Goal: Communication & Community: Answer question/provide support

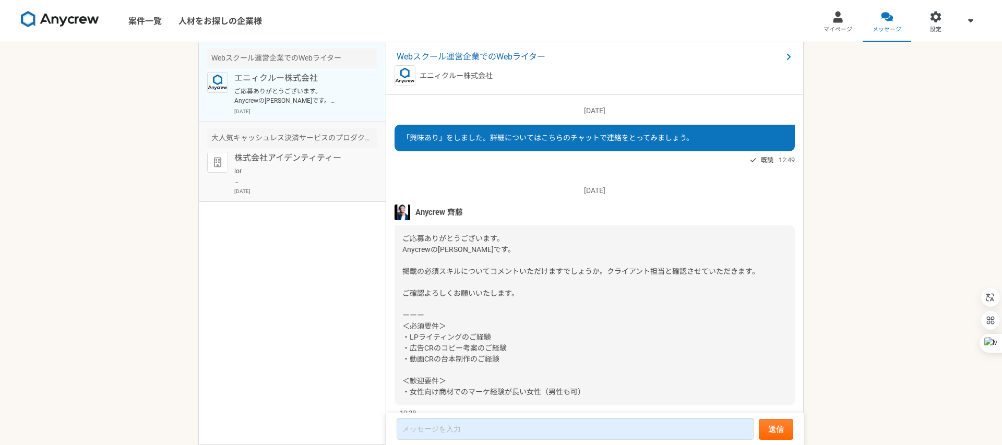
click at [297, 175] on p at bounding box center [298, 176] width 129 height 19
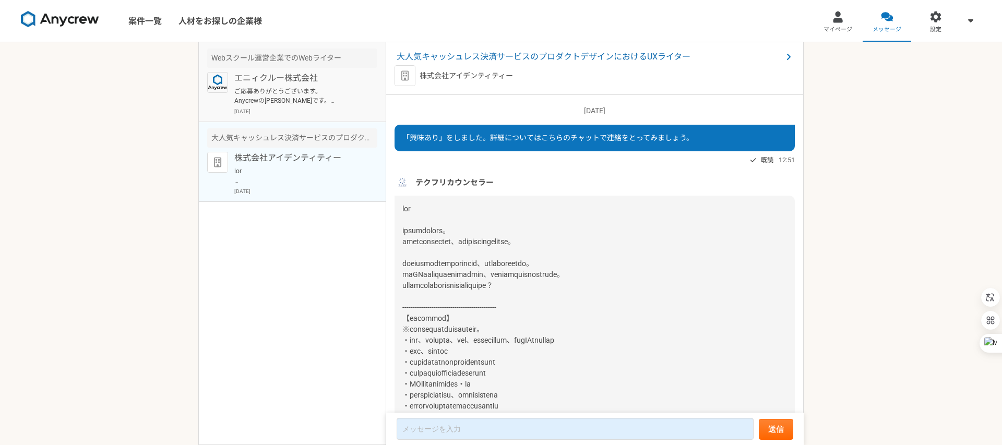
click at [296, 90] on p "ご応募ありがとうございます。 Anycrewの[PERSON_NAME]です。 掲載の必須スキルについてコメントいただけますでしょうか。クライアント担当と確認…" at bounding box center [298, 96] width 129 height 19
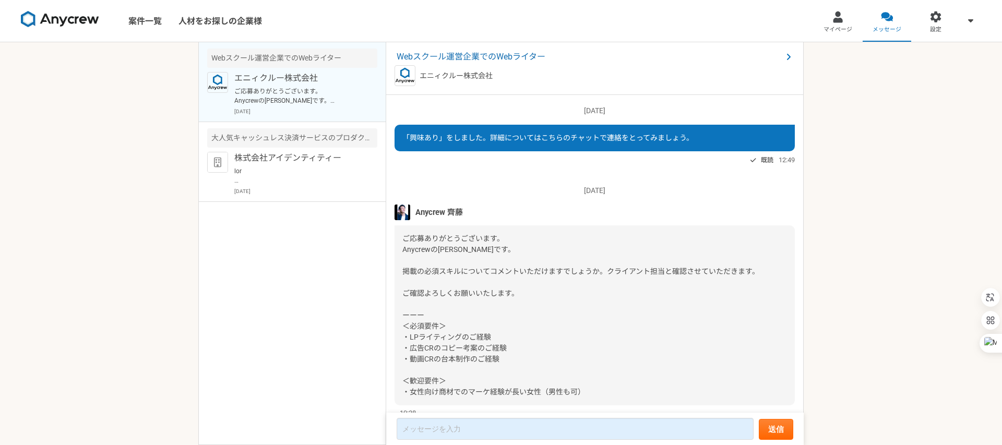
scroll to position [35, 0]
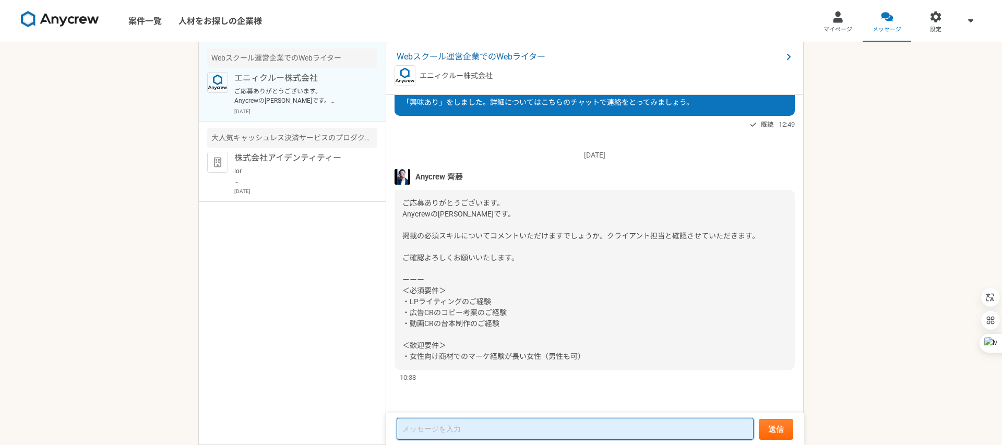
click at [434, 426] on textarea at bounding box center [575, 429] width 357 height 22
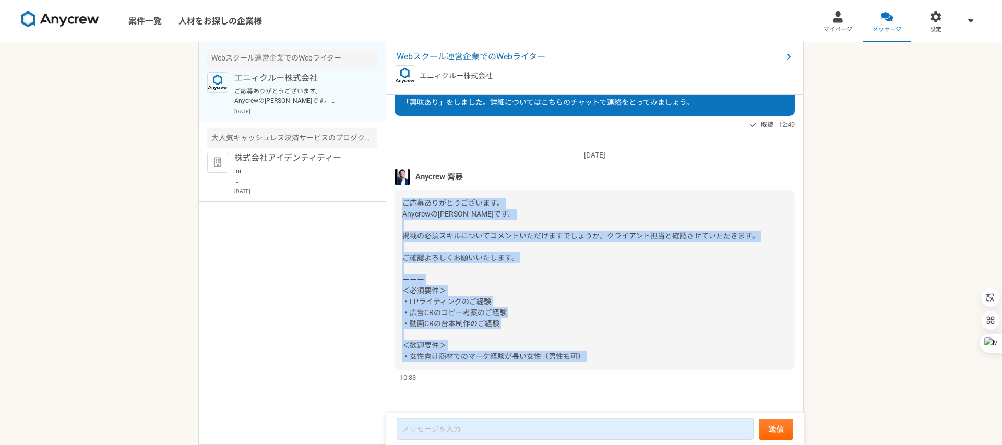
copy span "ご応募ありがとうございます。 Anycrewの[PERSON_NAME]です。 掲載の必須スキルについてコメントいただけますでしょうか。クライアント担当と確認…"
drag, startPoint x: 402, startPoint y: 201, endPoint x: 606, endPoint y: 371, distance: 264.6
click at [606, 371] on div "[DATE] Anycrew [PERSON_NAME] ご応募ありがとうございます。 Anycrewの[PERSON_NAME]です。 掲載の必須スキルにつ…" at bounding box center [595, 260] width 400 height 243
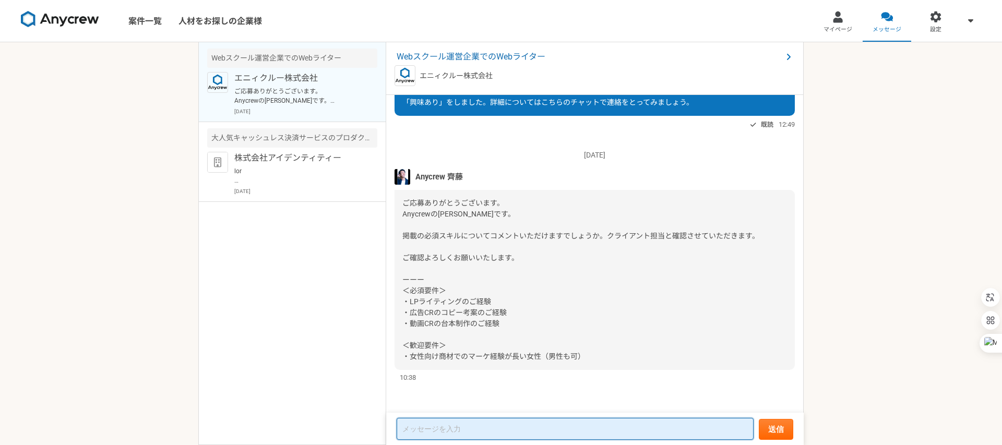
click at [452, 430] on textarea at bounding box center [575, 429] width 357 height 22
paste textarea "lor ipsumdolors。ametco。 adipiscingelitseddoei。 temporincididun、utlaboreetdolore…"
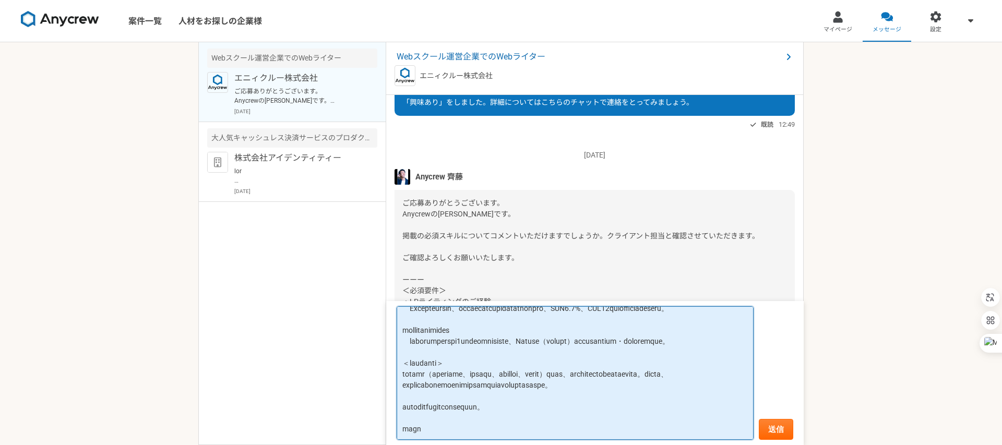
scroll to position [0, 0]
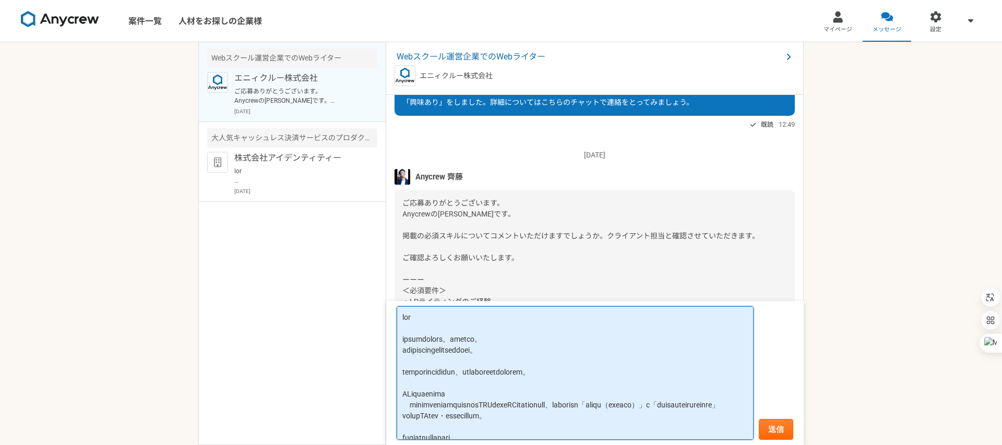
click at [404, 320] on textarea at bounding box center [575, 373] width 357 height 134
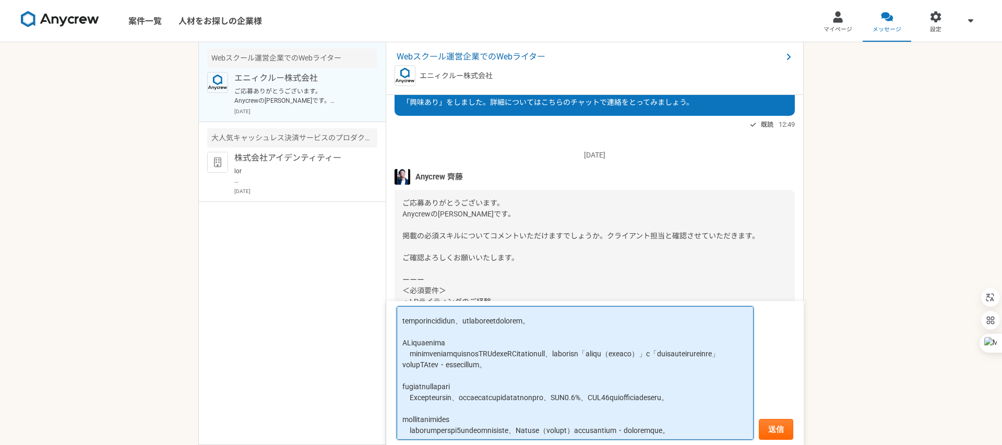
scroll to position [48, 0]
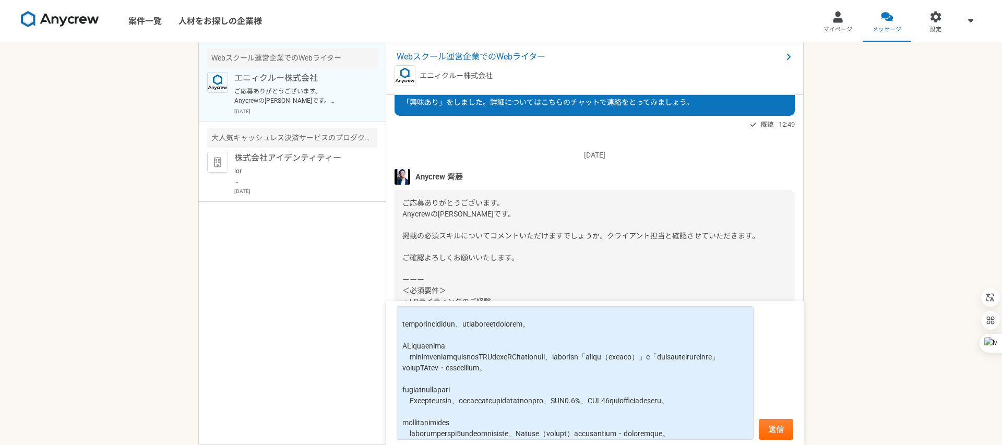
click at [483, 260] on span "ご応募ありがとうございます。 Anycrewの[PERSON_NAME]です。 掲載の必須スキルについてコメントいただけますでしょうか。クライアント担当と確認…" at bounding box center [580, 280] width 357 height 162
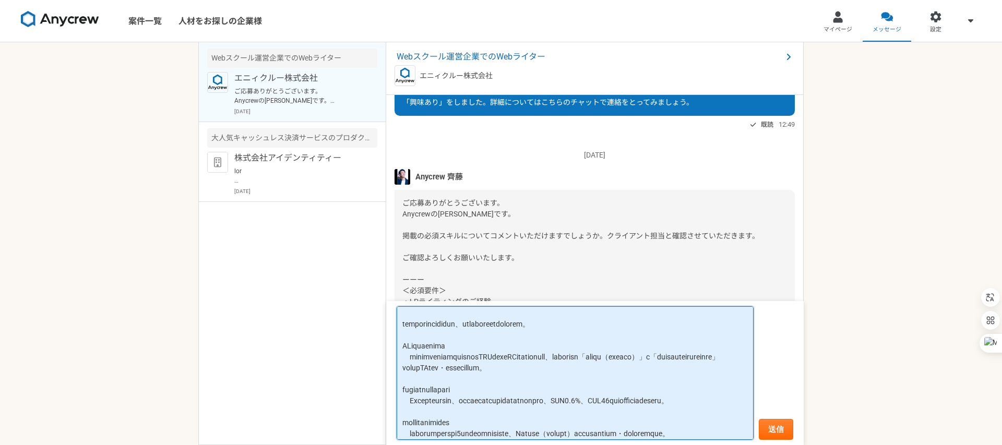
click at [406, 355] on textarea at bounding box center [575, 373] width 357 height 134
click at [701, 356] on textarea at bounding box center [575, 373] width 357 height 134
drag, startPoint x: 543, startPoint y: 365, endPoint x: 437, endPoint y: 378, distance: 106.3
click at [437, 378] on textarea at bounding box center [575, 373] width 357 height 134
click at [715, 371] on textarea at bounding box center [575, 373] width 357 height 134
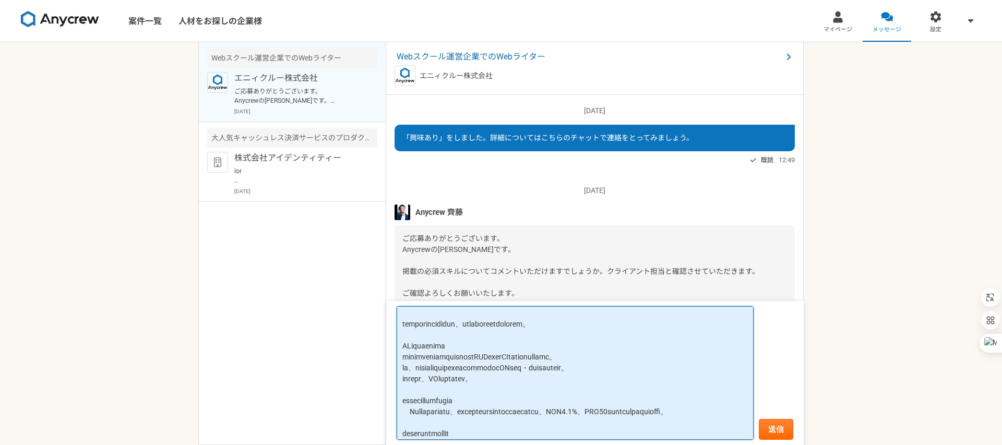
scroll to position [35, 0]
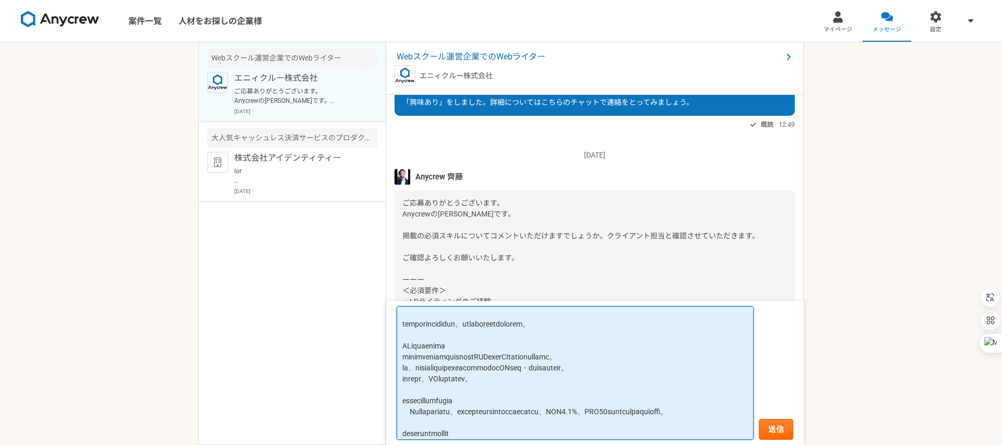
type textarea "Loremipsum dolorsitame。consec。 adipiscingelitseddoei。 temporincididun、utlaboree…"
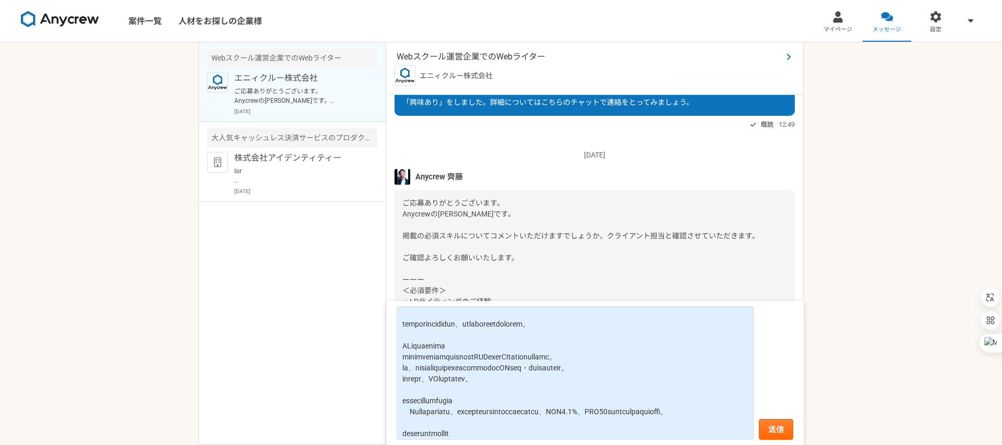
click at [462, 60] on span "Webスクール運営企業でのWebライター" at bounding box center [590, 57] width 386 height 13
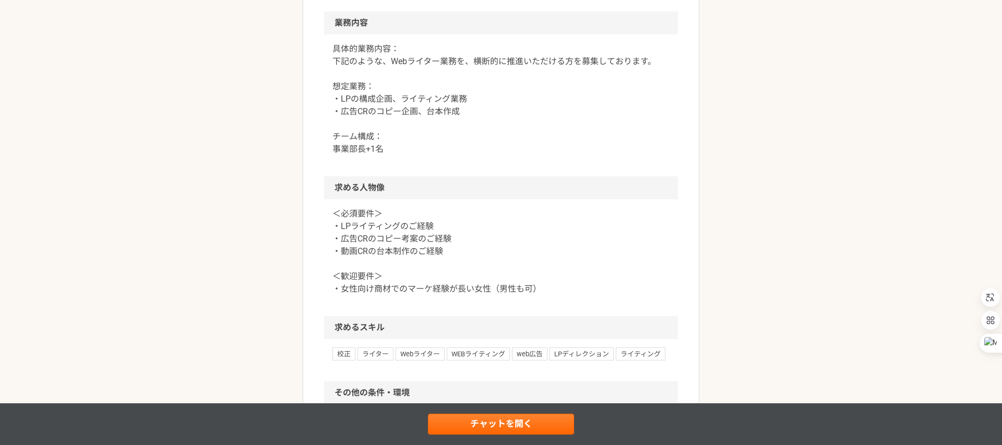
scroll to position [531, 0]
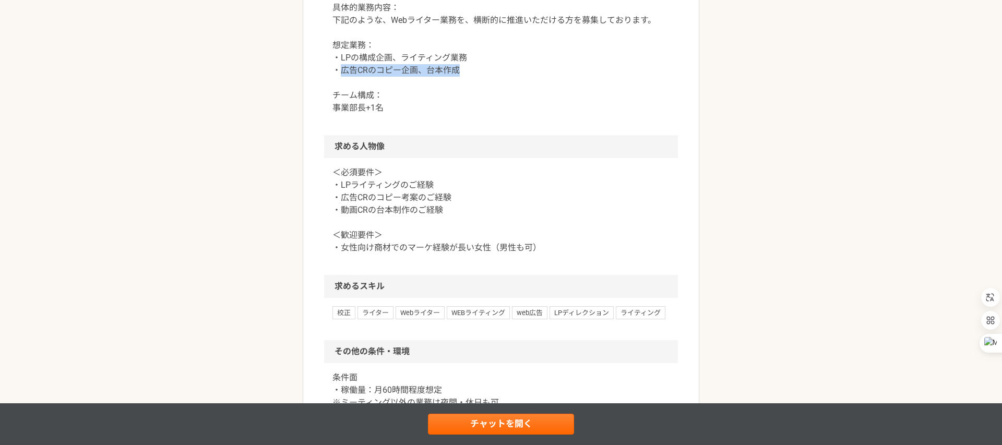
drag, startPoint x: 338, startPoint y: 134, endPoint x: 466, endPoint y: 135, distance: 128.4
click at [466, 114] on p "具体的業務内容： 下記のような、Webライター業務を、横断的に推進いただける方を募集しております。 想定業務： ・LPの構成企画、ライティング業務 ・広告CR…" at bounding box center [501, 58] width 337 height 113
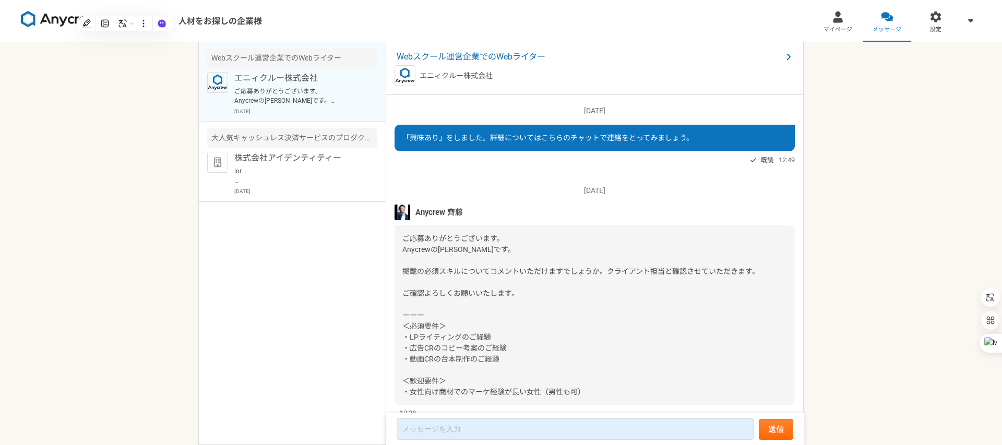
scroll to position [35, 0]
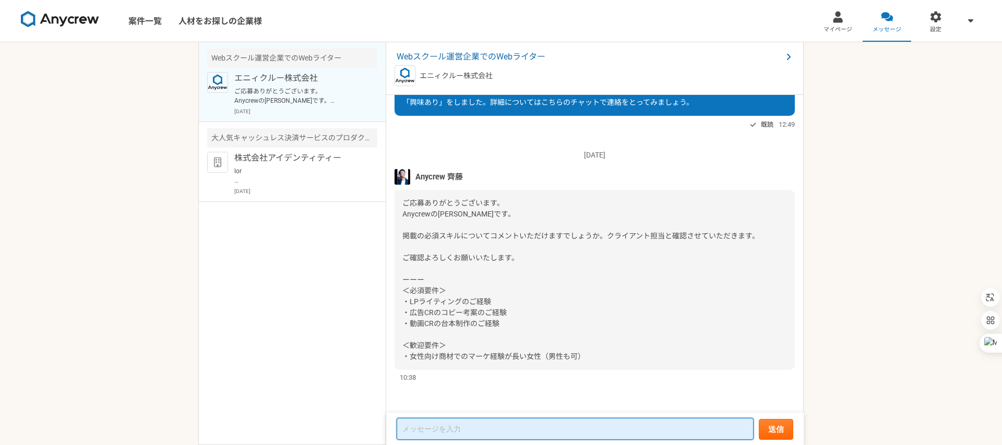
click at [465, 428] on textarea at bounding box center [575, 429] width 357 height 22
paste textarea "lor ipsumdolors。ametco。 adipiscingelitseddoei。 temporincididun、utlaboreetdolore…"
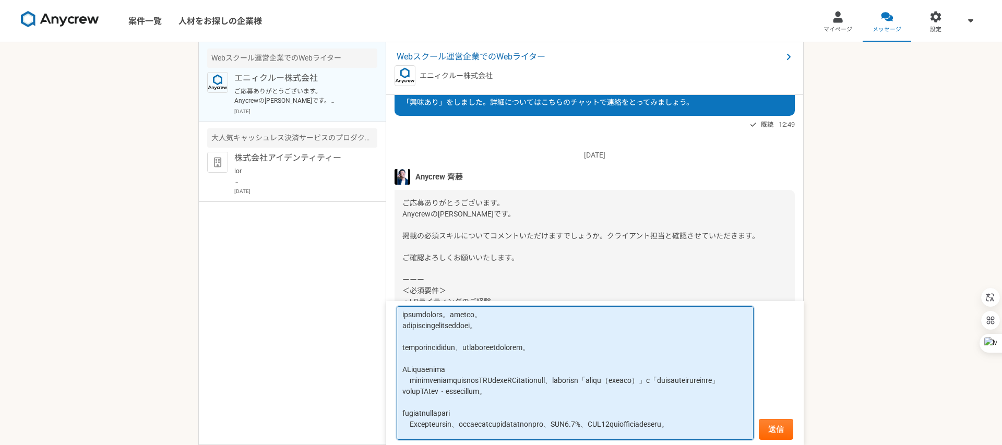
scroll to position [27, 0]
click at [410, 379] on textarea at bounding box center [575, 373] width 357 height 134
click at [663, 378] on textarea at bounding box center [575, 373] width 357 height 134
click at [417, 390] on textarea at bounding box center [575, 373] width 357 height 134
click at [520, 390] on textarea at bounding box center [575, 373] width 357 height 134
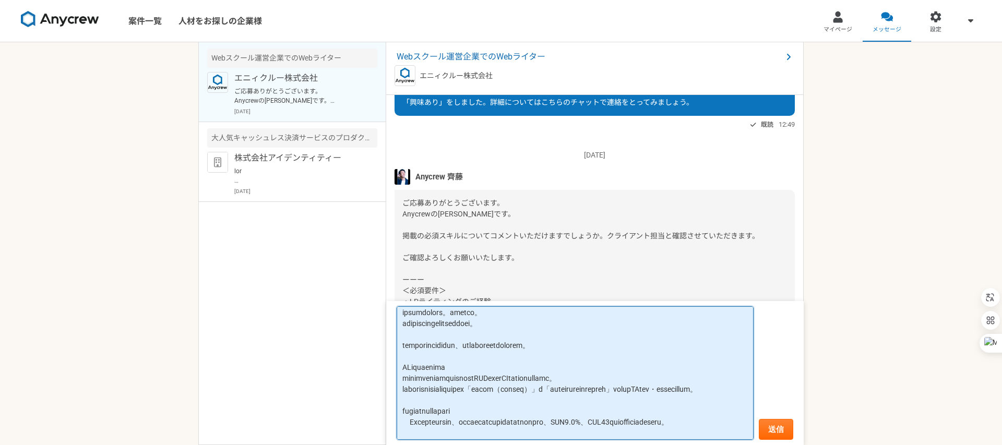
click at [522, 392] on textarea at bounding box center [575, 373] width 357 height 134
drag, startPoint x: 575, startPoint y: 387, endPoint x: 637, endPoint y: 390, distance: 62.2
click at [637, 390] on textarea at bounding box center [575, 373] width 357 height 134
click at [626, 390] on textarea at bounding box center [575, 373] width 357 height 134
click at [633, 389] on textarea at bounding box center [575, 373] width 357 height 134
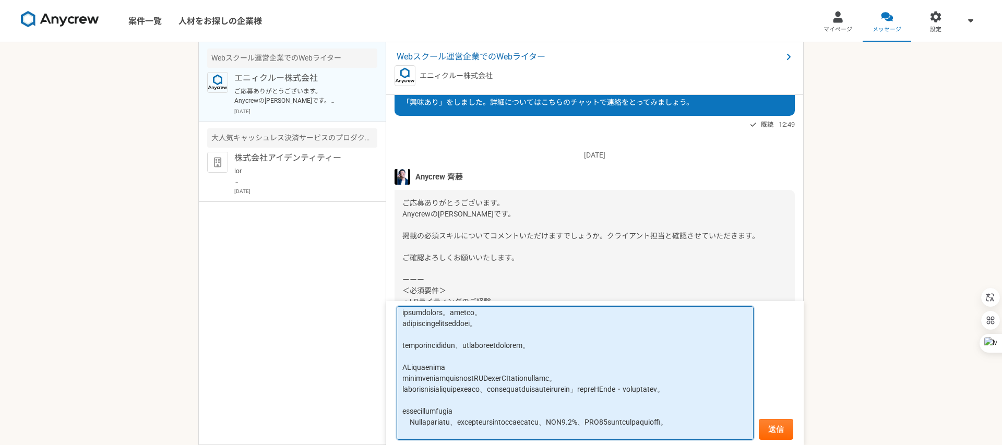
drag, startPoint x: 686, startPoint y: 388, endPoint x: 740, endPoint y: 390, distance: 53.3
click at [740, 390] on textarea at bounding box center [575, 373] width 357 height 134
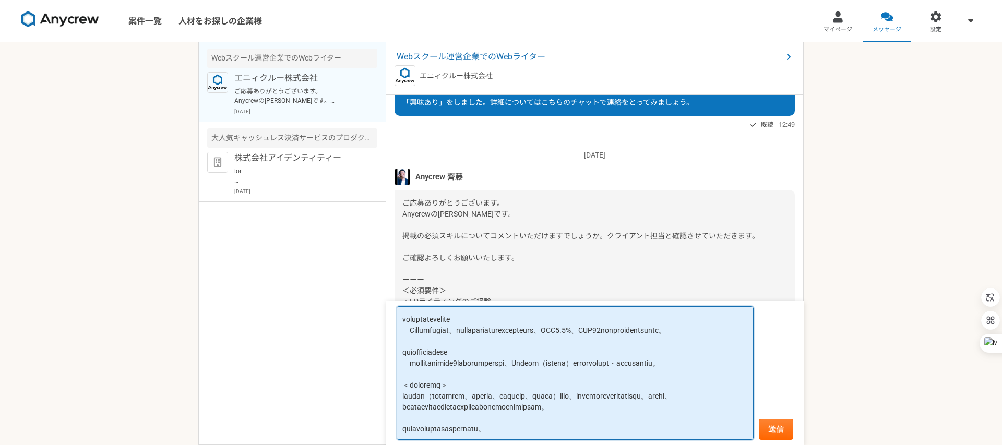
scroll to position [119, 0]
click at [410, 342] on textarea at bounding box center [575, 373] width 357 height 134
click at [409, 383] on textarea at bounding box center [575, 373] width 357 height 134
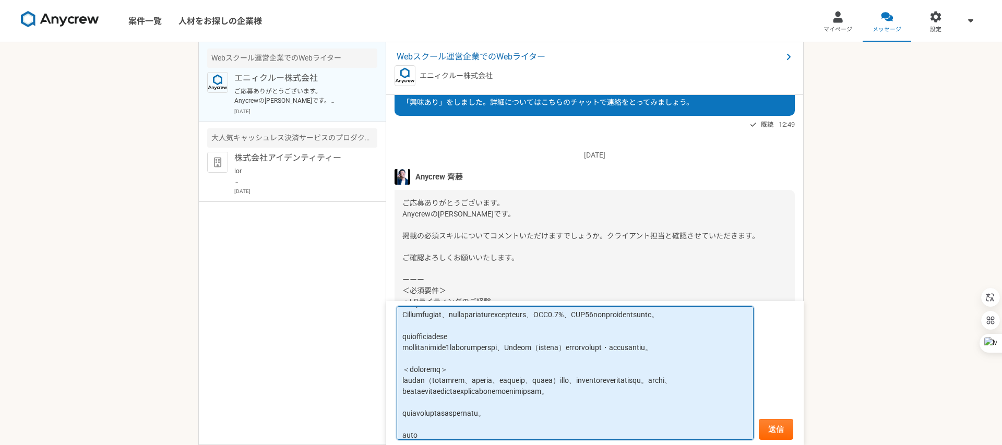
scroll to position [139, 0]
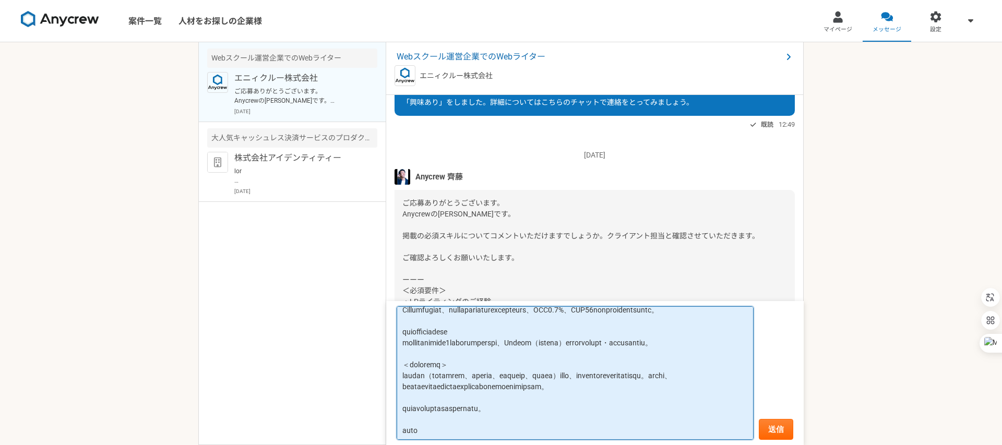
drag, startPoint x: 603, startPoint y: 364, endPoint x: 632, endPoint y: 365, distance: 28.2
click at [632, 365] on textarea at bounding box center [575, 373] width 357 height 134
click at [651, 366] on textarea at bounding box center [575, 373] width 357 height 134
drag, startPoint x: 403, startPoint y: 354, endPoint x: 528, endPoint y: 387, distance: 129.2
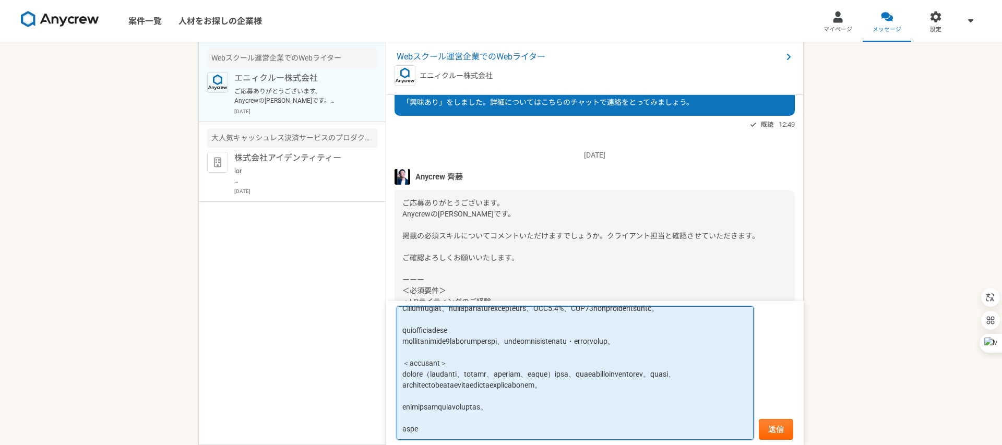
click at [528, 387] on textarea at bounding box center [575, 373] width 357 height 134
paste textarea "でのマーケティング経験はございません。 ただし、これまで培ってきたLPライティングや広告コピーの知見を活かし、今後は女性向け商材にも積極的に取り組んでいきたい…"
type textarea "lor ipsumdolors。ametco。 adipiscingelitseddoei。 temporincididun、utlaboreetdolore…"
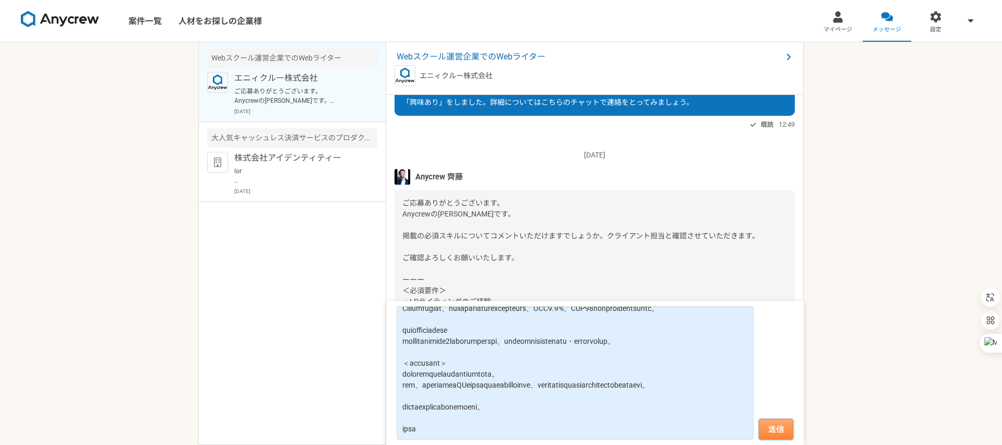
click at [773, 426] on button "送信" at bounding box center [776, 429] width 34 height 21
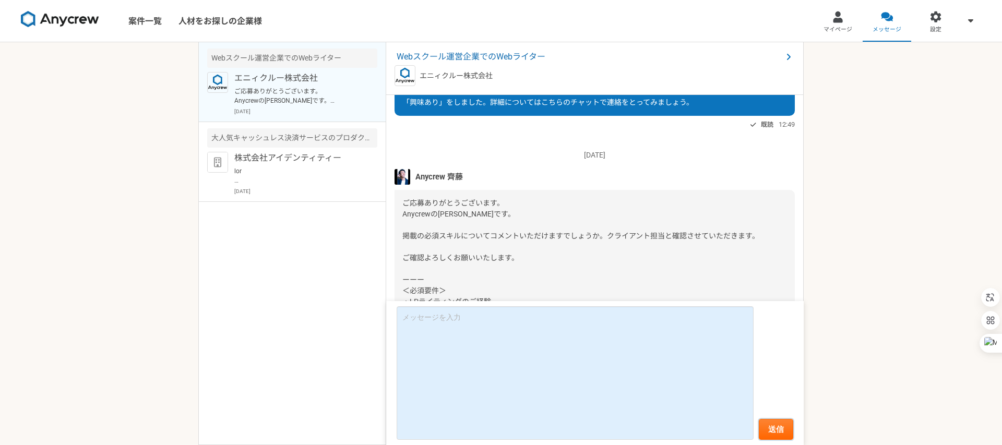
scroll to position [379, 0]
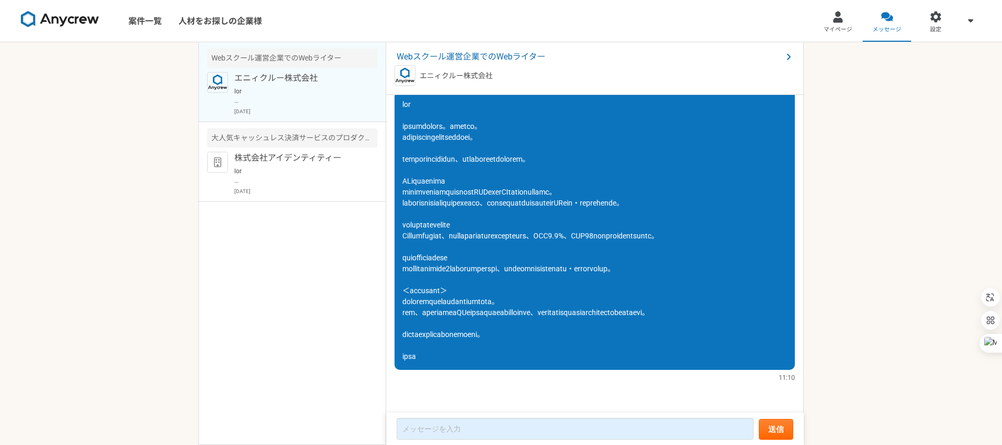
click at [84, 25] on img at bounding box center [60, 19] width 78 height 17
